Goal: Task Accomplishment & Management: Manage account settings

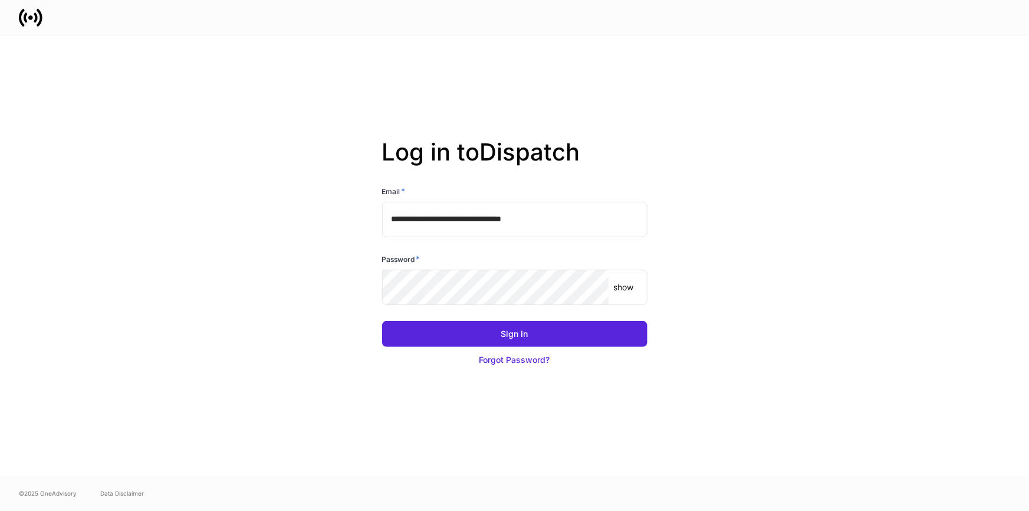
click at [545, 209] on input "**********" at bounding box center [514, 219] width 265 height 35
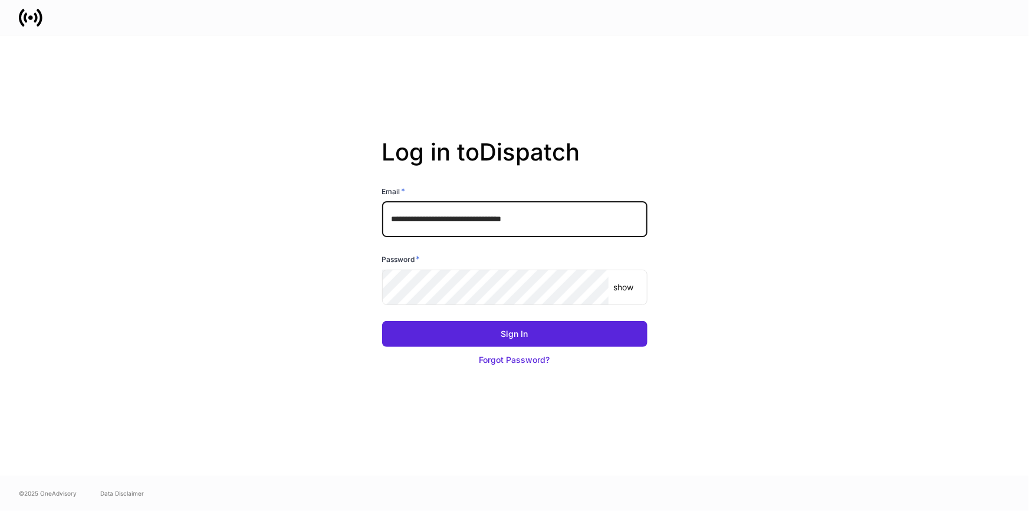
type input "**********"
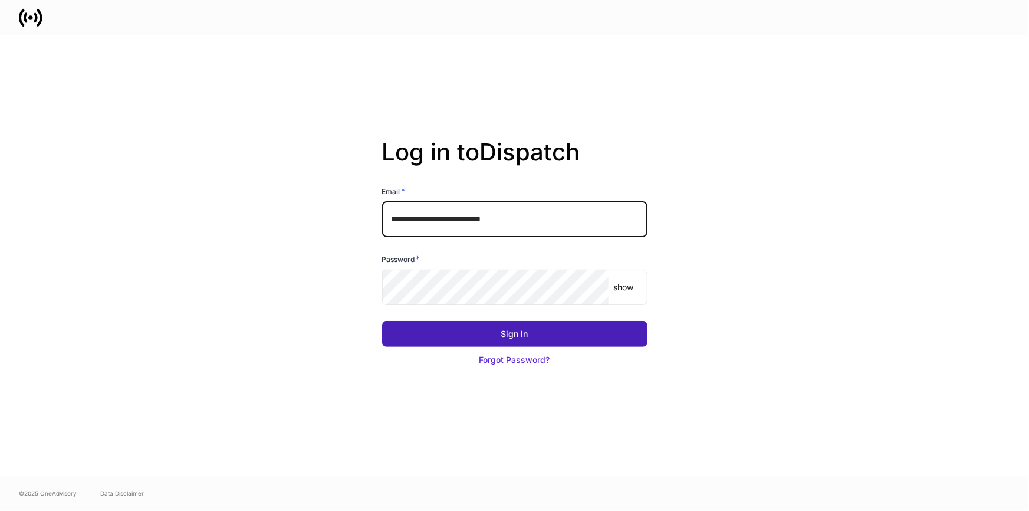
click at [589, 334] on button "Sign In" at bounding box center [514, 334] width 265 height 26
